Goal: Information Seeking & Learning: Learn about a topic

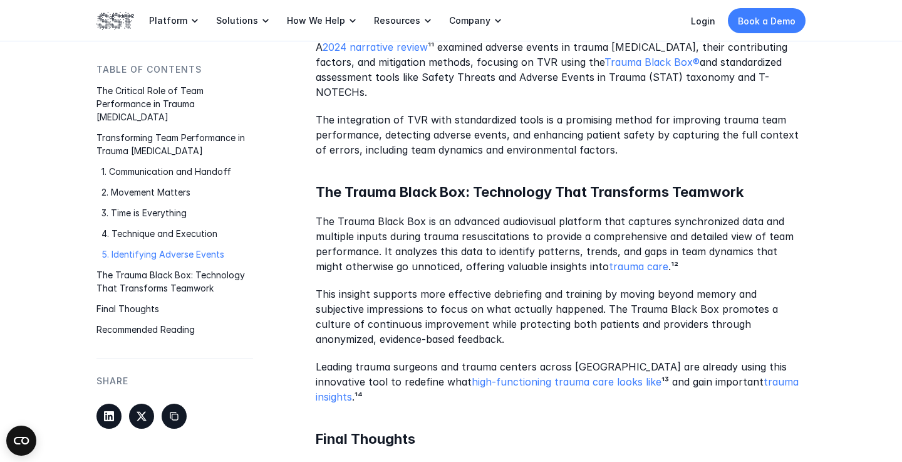
scroll to position [2187, 0]
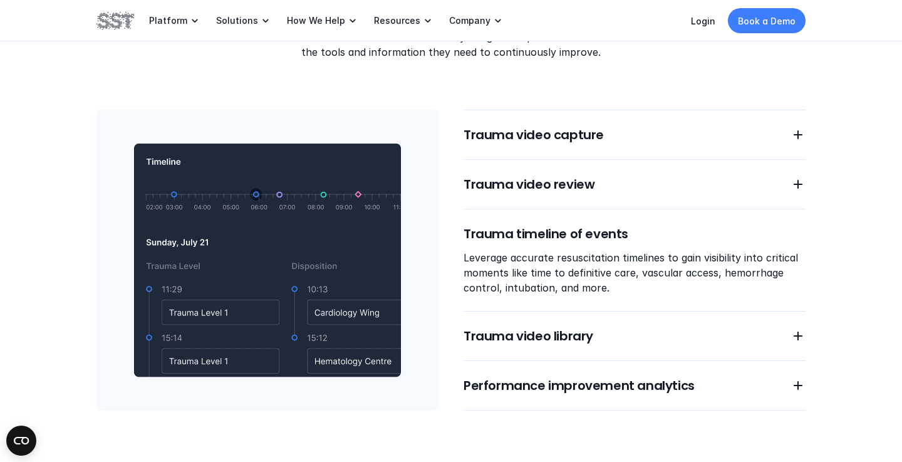
scroll to position [1079, 0]
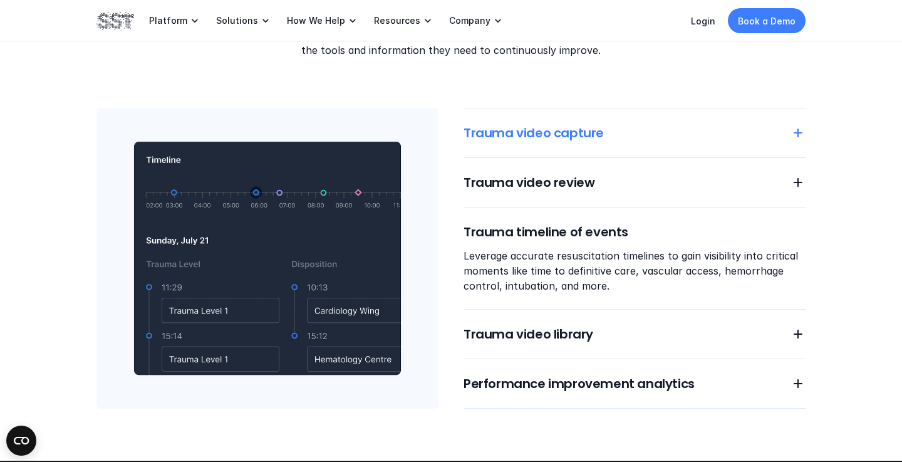
click at [564, 130] on h6 "Trauma video capture" at bounding box center [620, 133] width 312 height 18
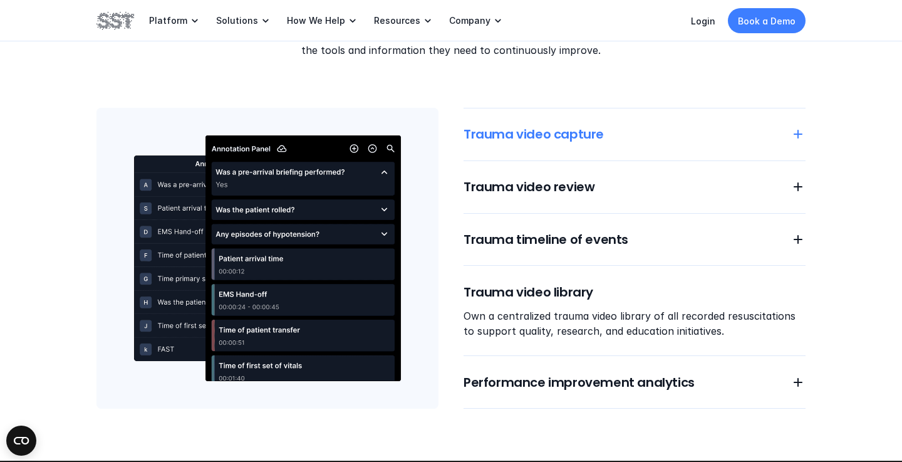
click at [564, 130] on h6 "Trauma video capture" at bounding box center [620, 134] width 312 height 18
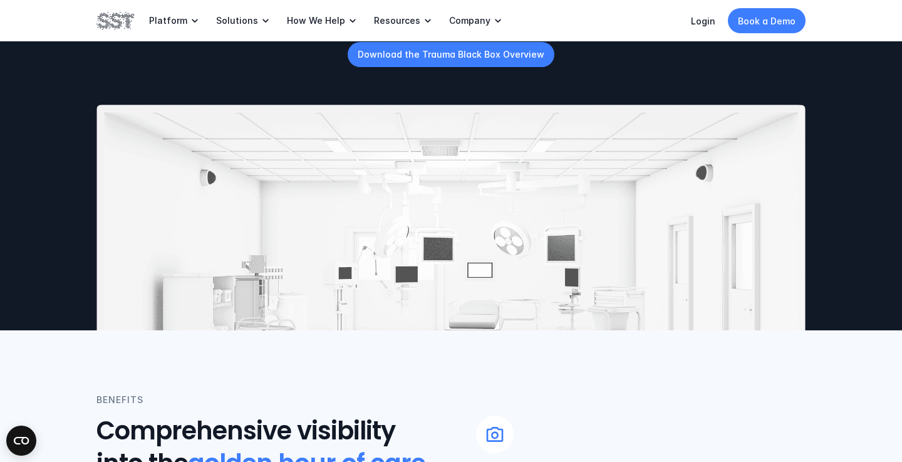
scroll to position [0, 0]
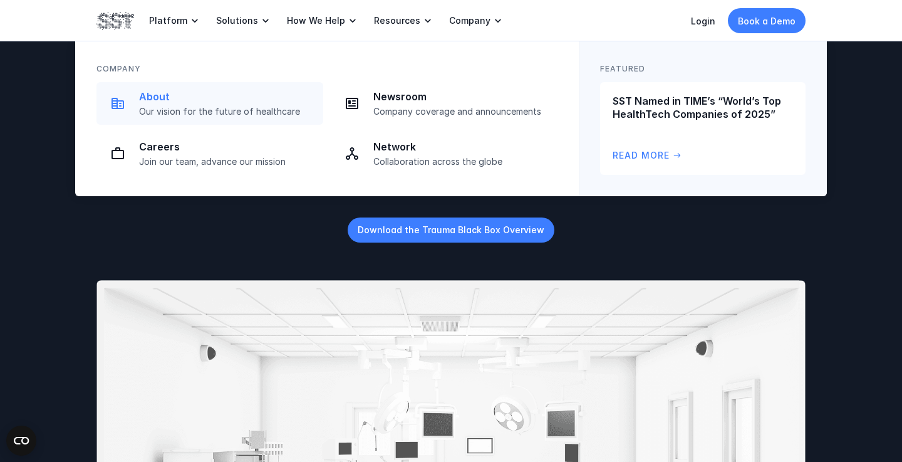
click at [241, 99] on p "About" at bounding box center [227, 96] width 177 height 13
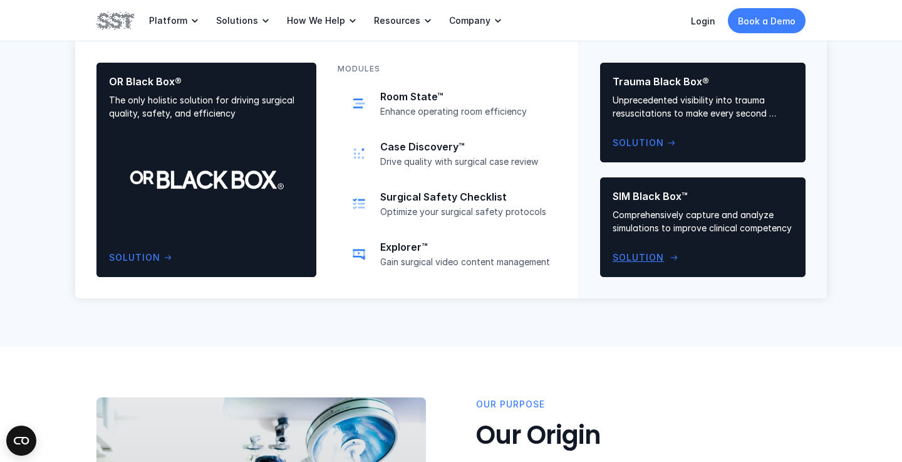
click at [747, 229] on p "Comprehensively capture and analyze simulations to improve clinical competency" at bounding box center [703, 221] width 180 height 26
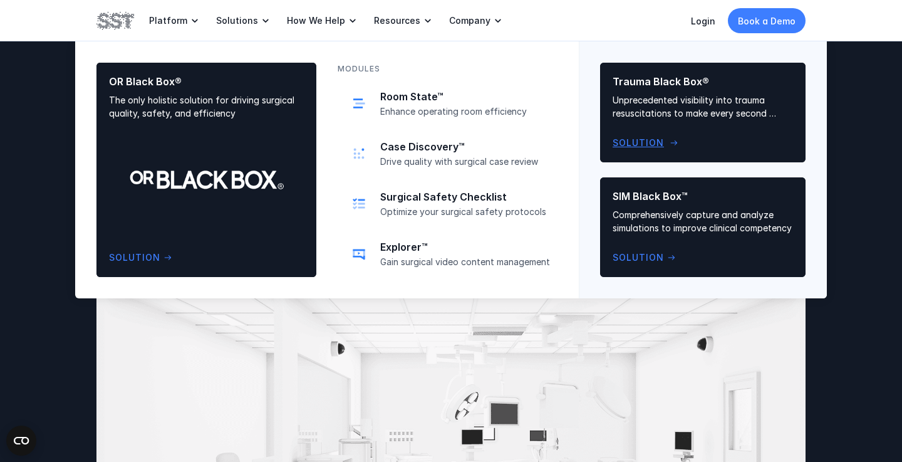
click at [674, 107] on p "Unprecedented visibility into trauma resuscitations to make every second count" at bounding box center [703, 106] width 180 height 26
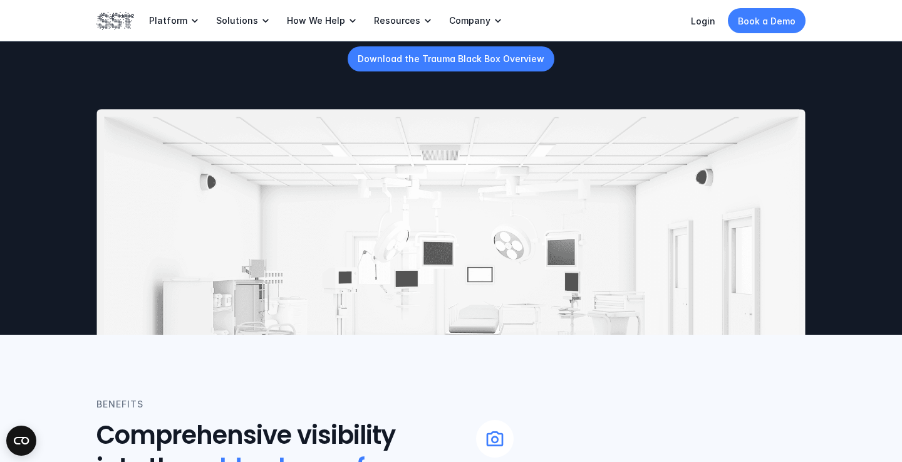
scroll to position [130, 0]
